Goal: Task Accomplishment & Management: Manage account settings

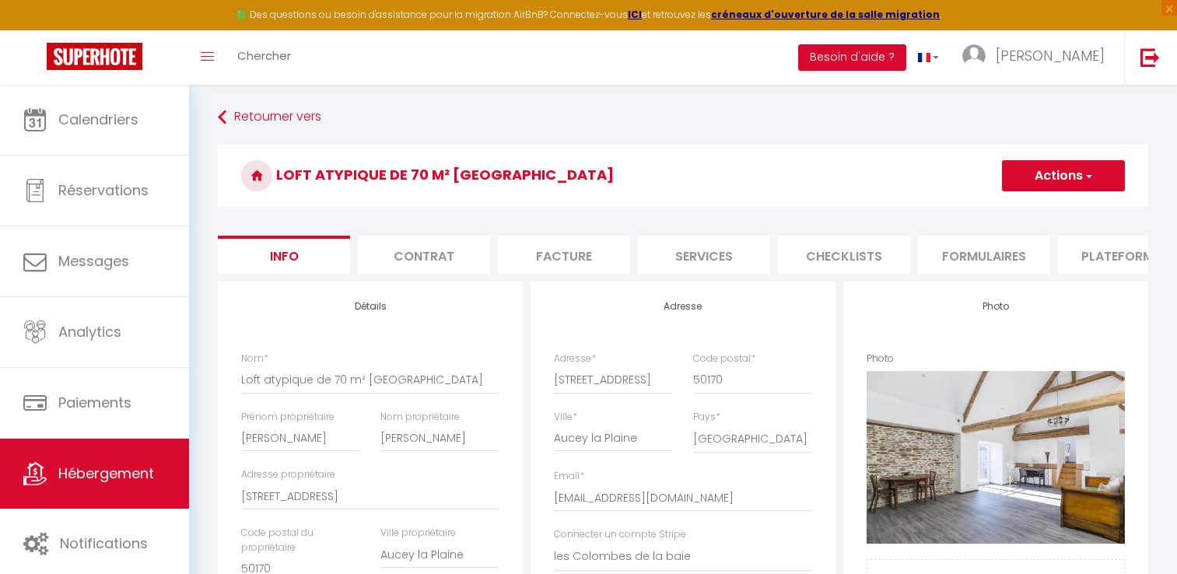
select select "3"
select select "2"
select select "1"
select select "18:00"
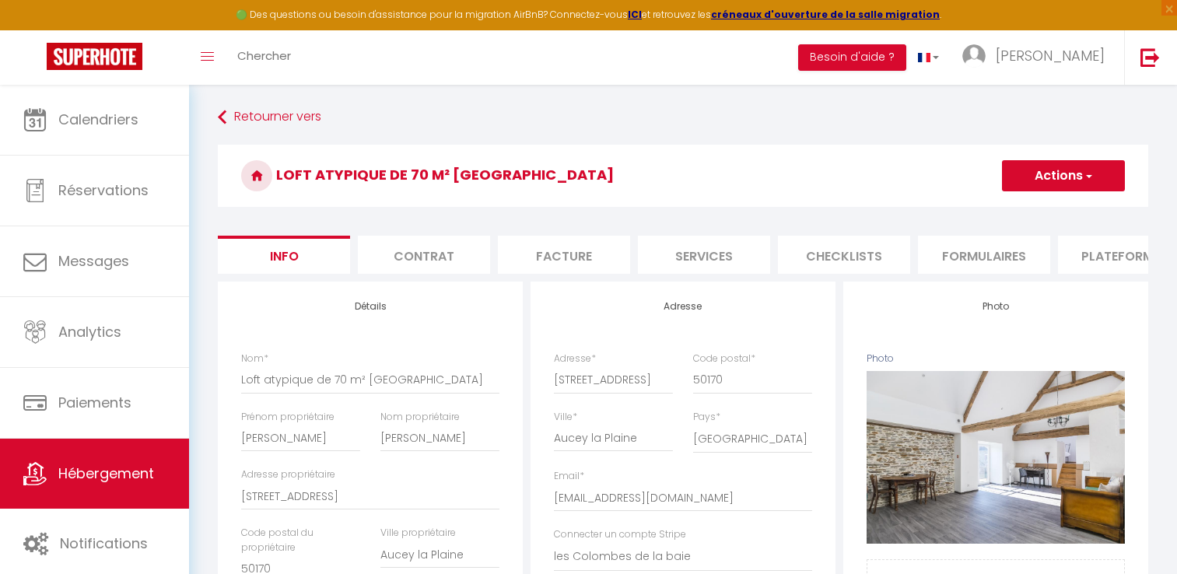
select select "22:00"
select select "10:00"
select select "18:00"
select select "28"
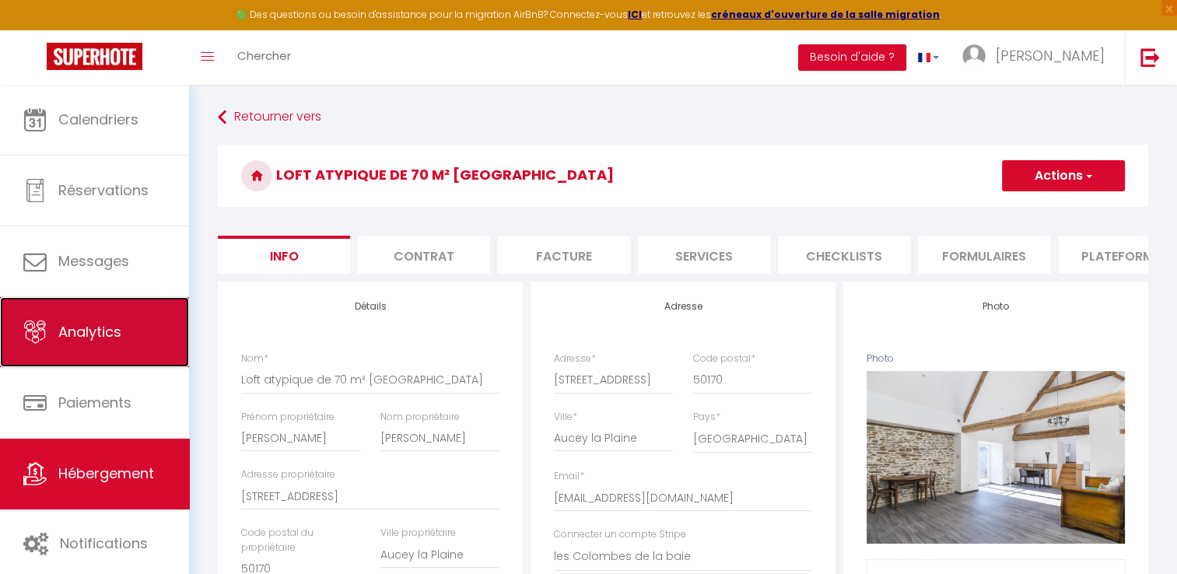
click at [179, 346] on link "Analytics" at bounding box center [94, 332] width 189 height 70
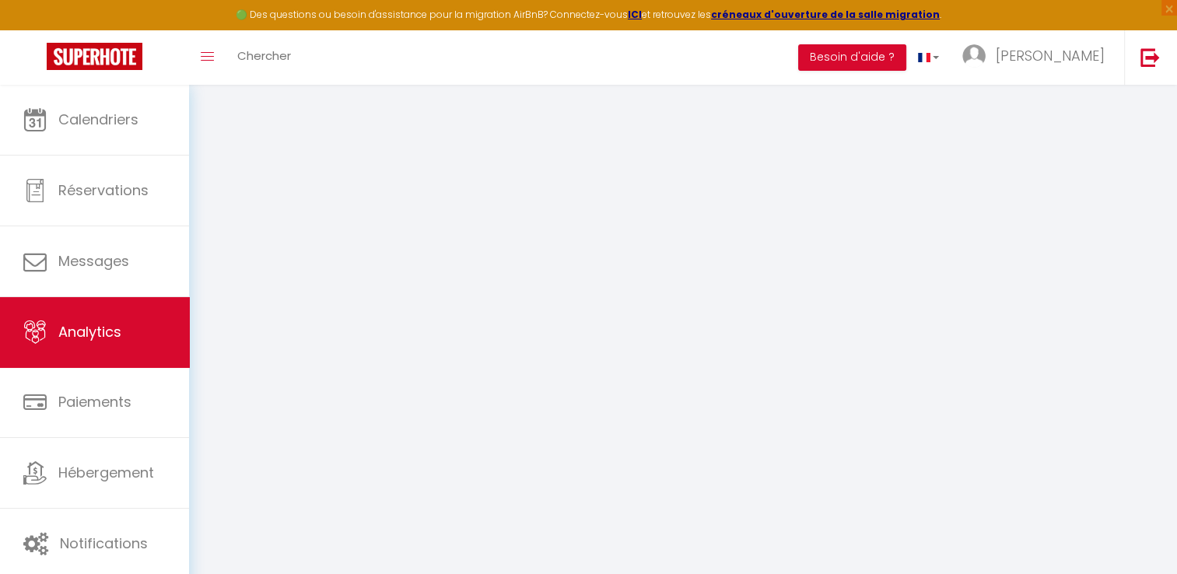
select select "2025"
select select "9"
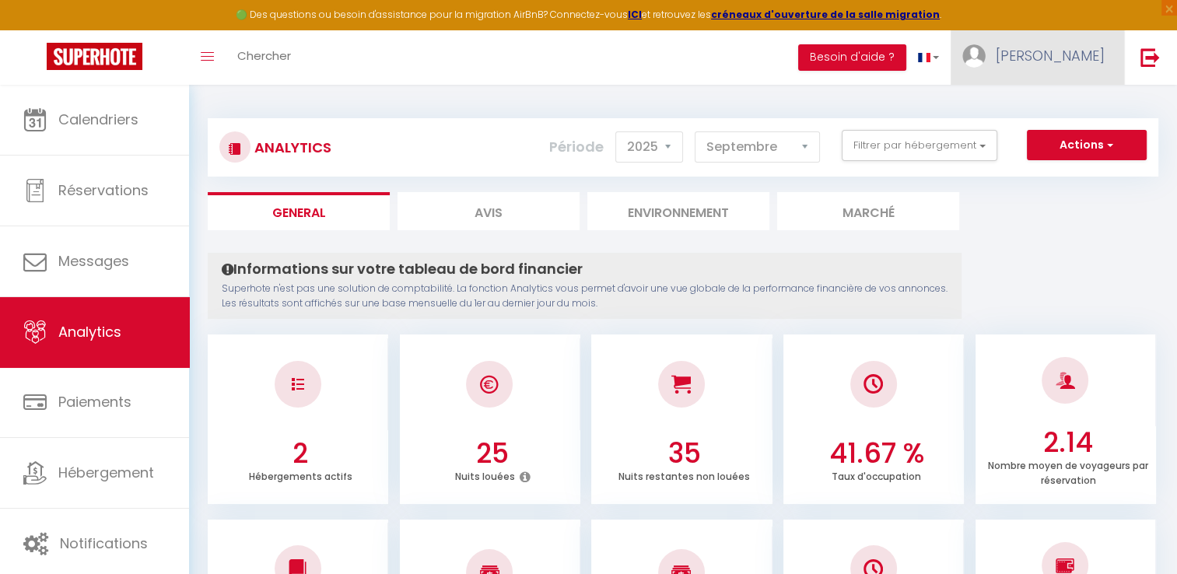
click at [1087, 64] on span "[PERSON_NAME]" at bounding box center [1050, 55] width 109 height 19
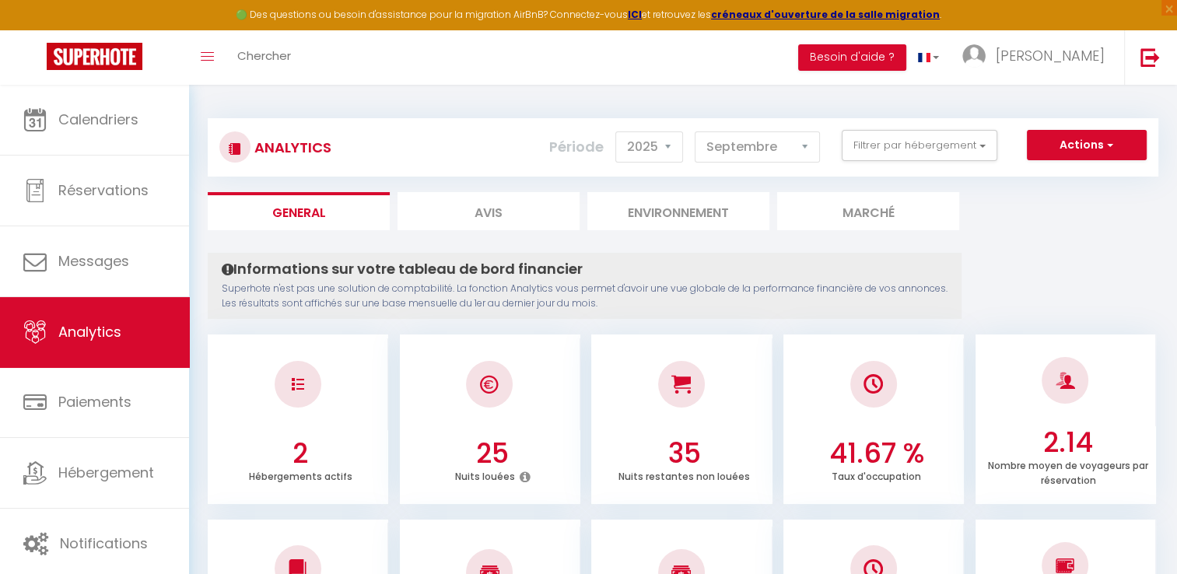
click at [485, 216] on li "Avis" at bounding box center [488, 211] width 182 height 38
select select "2025"
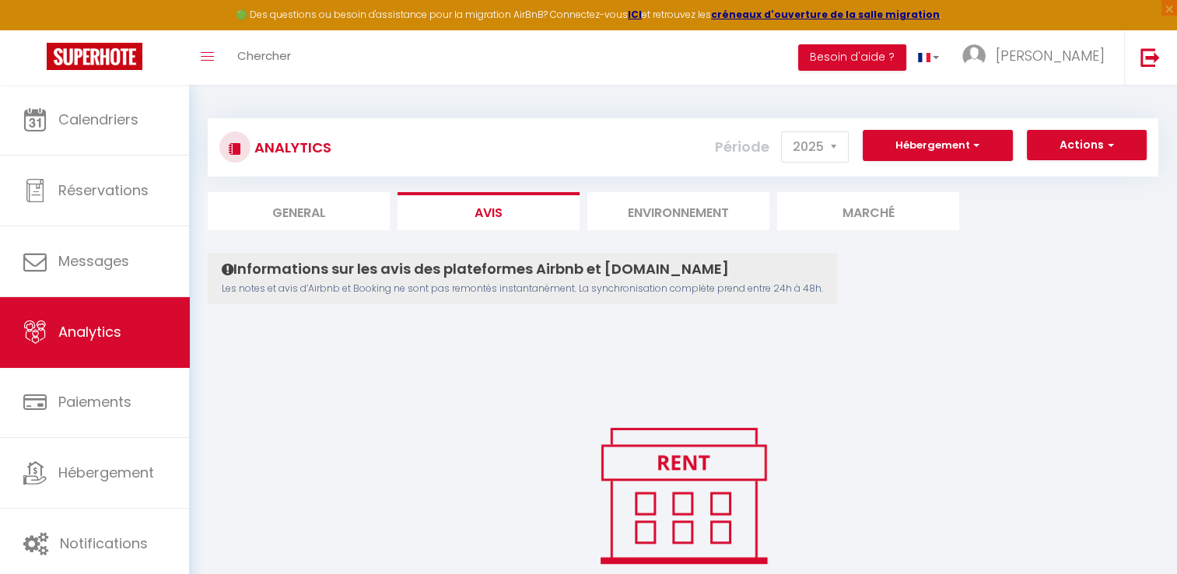
click at [683, 213] on li "Environnement" at bounding box center [678, 211] width 182 height 38
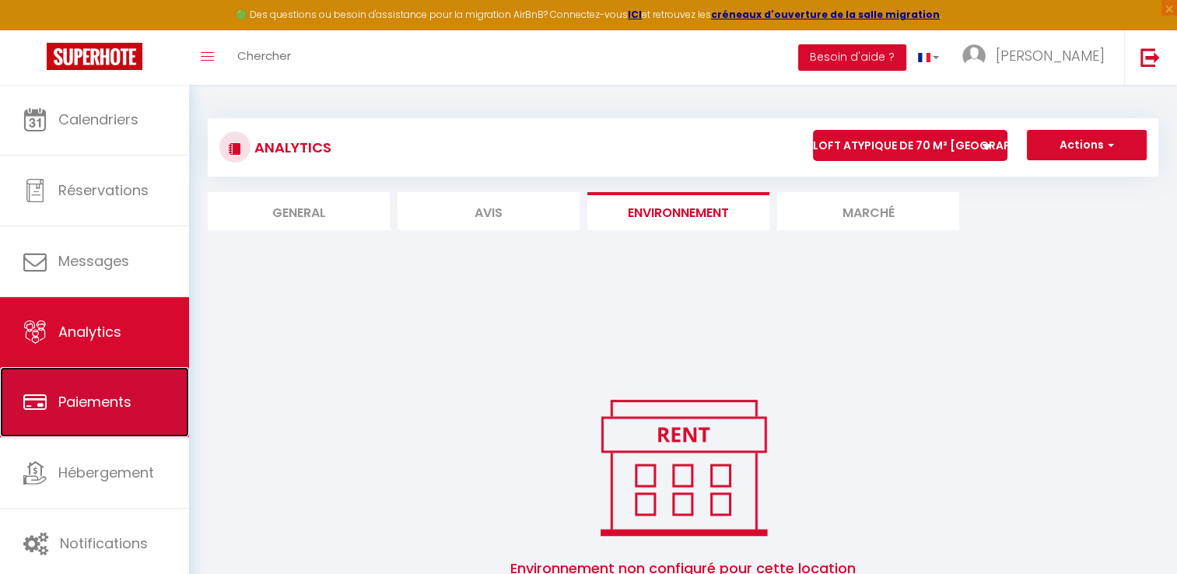
click at [96, 392] on span "Paiements" at bounding box center [94, 401] width 73 height 19
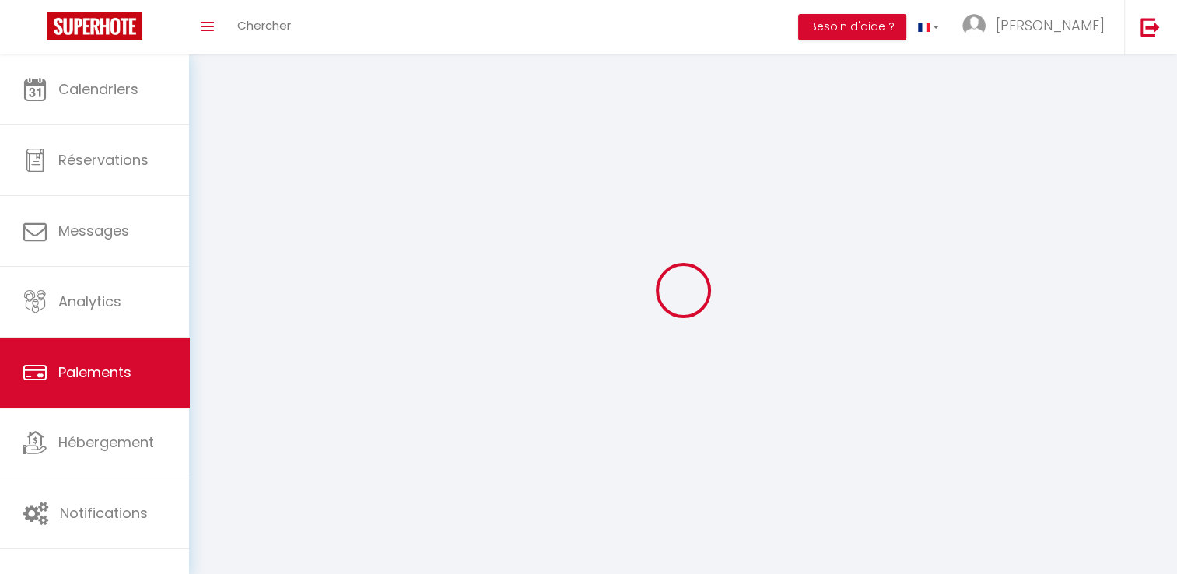
select select "2"
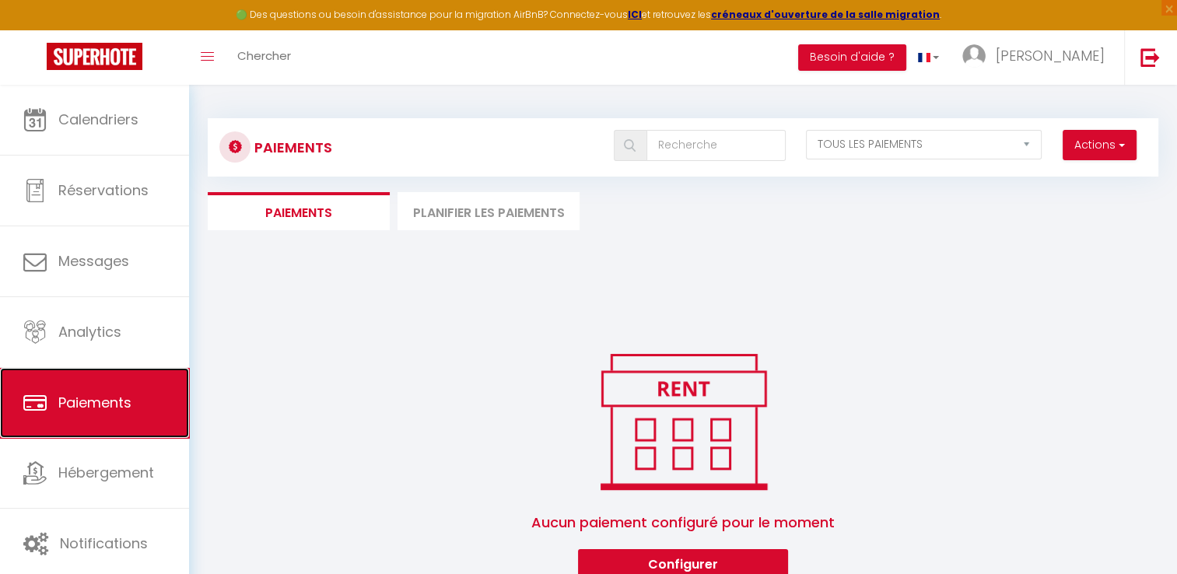
click at [96, 393] on span "Paiements" at bounding box center [94, 402] width 73 height 19
